Goal: Information Seeking & Learning: Learn about a topic

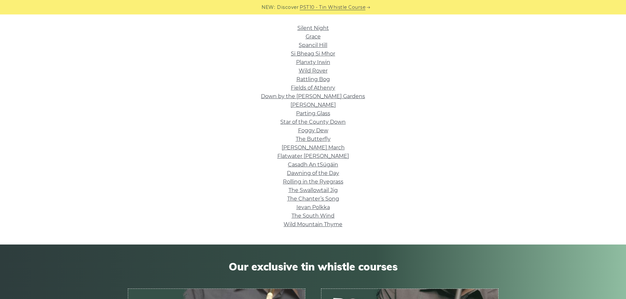
scroll to position [131, 0]
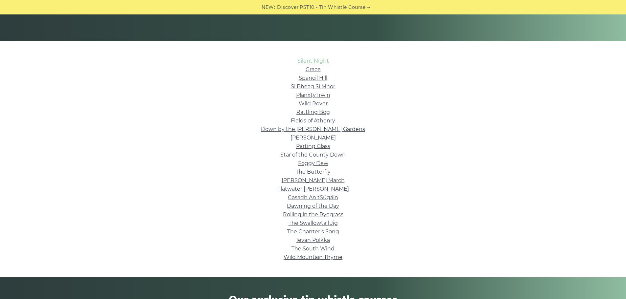
click at [324, 61] on link "Silent Night" at bounding box center [313, 61] width 32 height 6
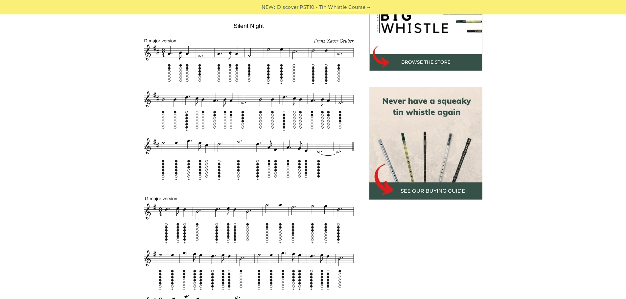
scroll to position [230, 0]
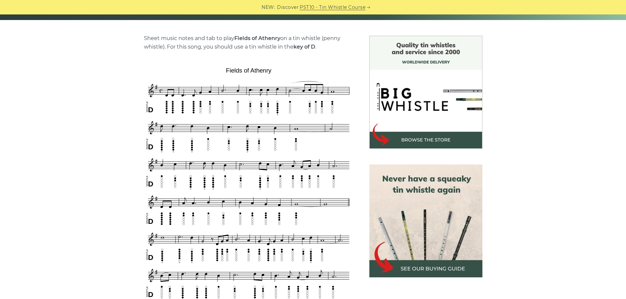
scroll to position [164, 0]
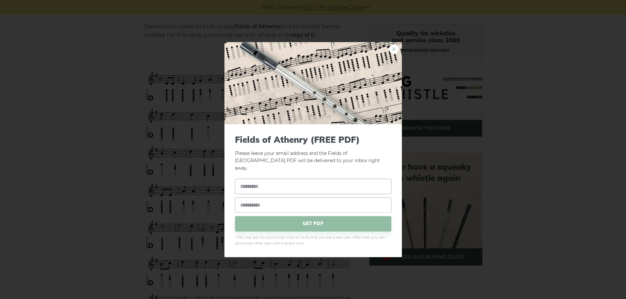
click at [393, 53] on link "×" at bounding box center [394, 49] width 10 height 10
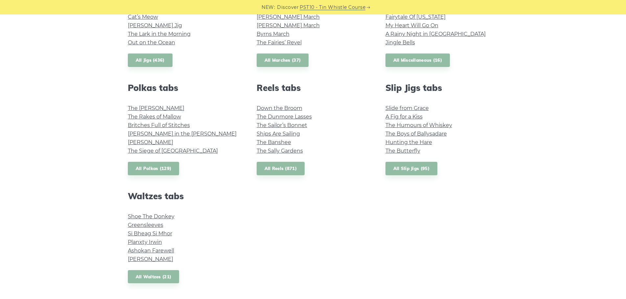
scroll to position [394, 0]
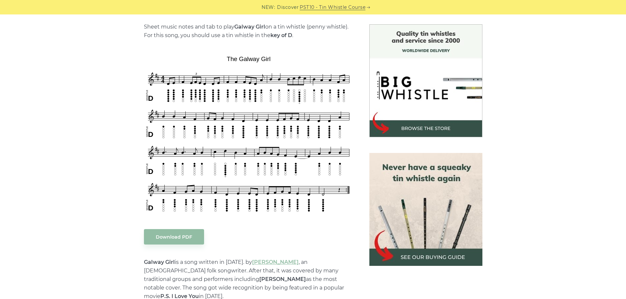
scroll to position [164, 0]
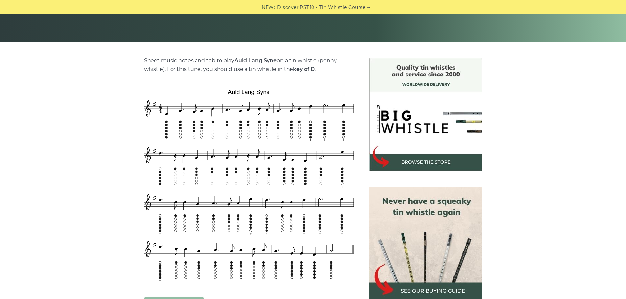
scroll to position [164, 0]
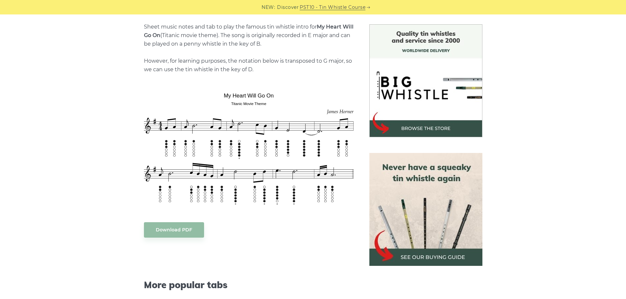
scroll to position [164, 0]
